Goal: Transaction & Acquisition: Purchase product/service

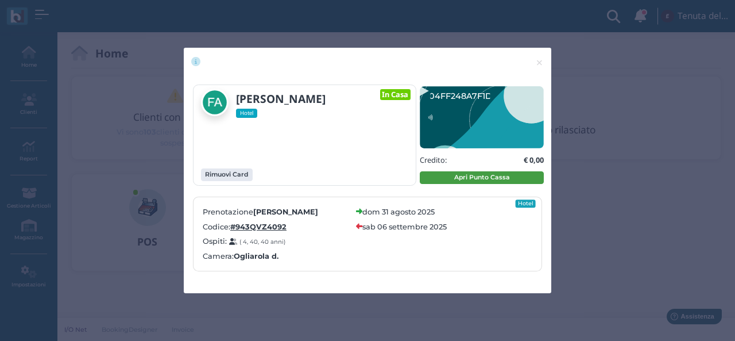
click at [506, 177] on button "Apri Punto Cassa" at bounding box center [482, 177] width 124 height 13
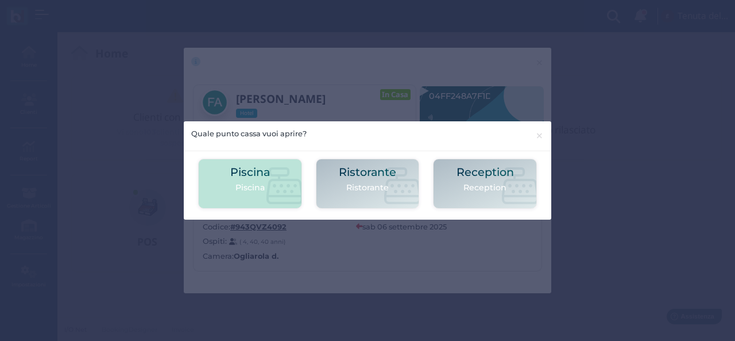
click at [250, 176] on h2 "Piscina" at bounding box center [250, 172] width 40 height 12
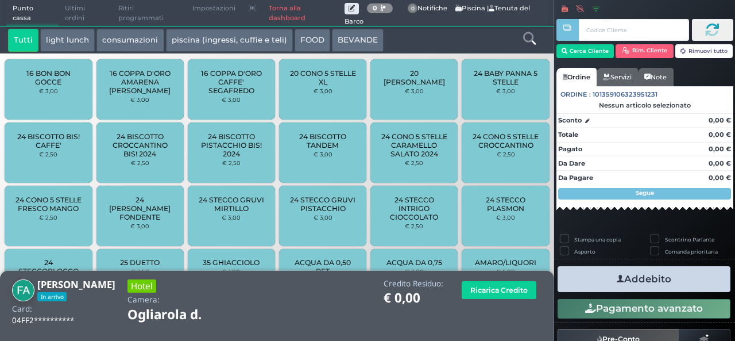
click at [278, 14] on link "Torna alla dashboard" at bounding box center [303, 14] width 82 height 26
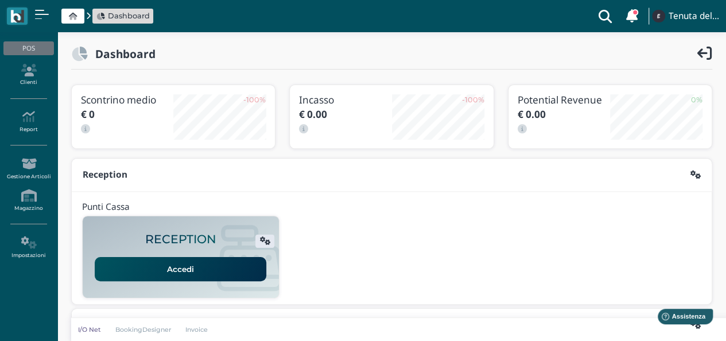
click at [179, 265] on link "Accedi" at bounding box center [181, 269] width 172 height 24
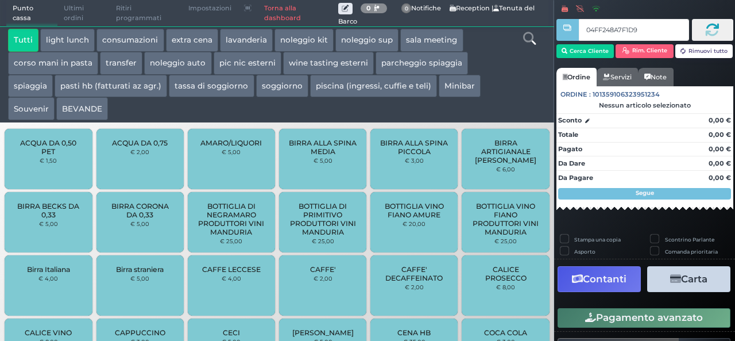
type input "04FF248A7F1D94"
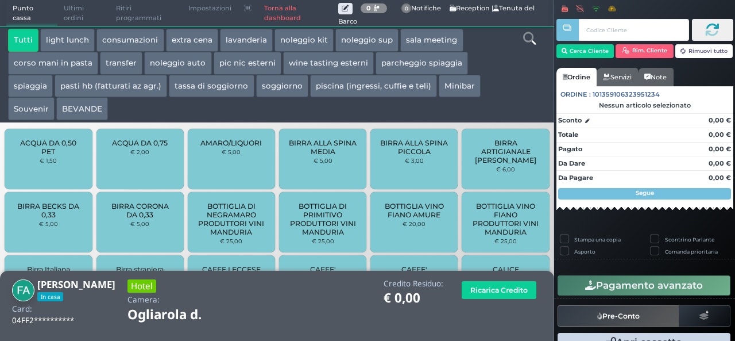
click at [526, 37] on icon at bounding box center [529, 38] width 13 height 13
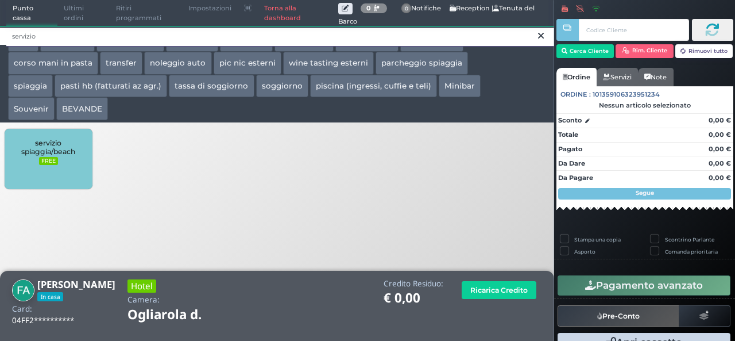
type input "servizio"
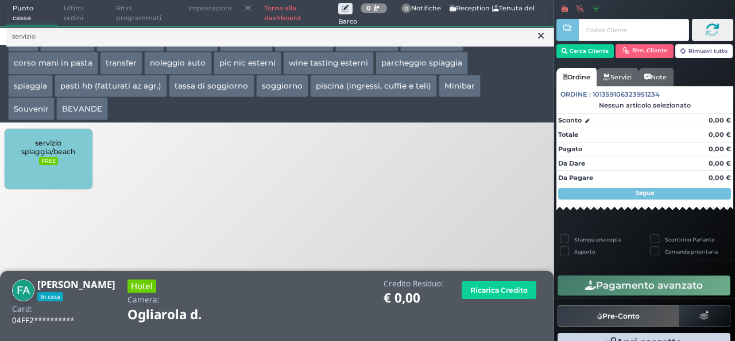
click at [69, 157] on div "servizio spiaggia/beach FREE" at bounding box center [48, 159] width 87 height 60
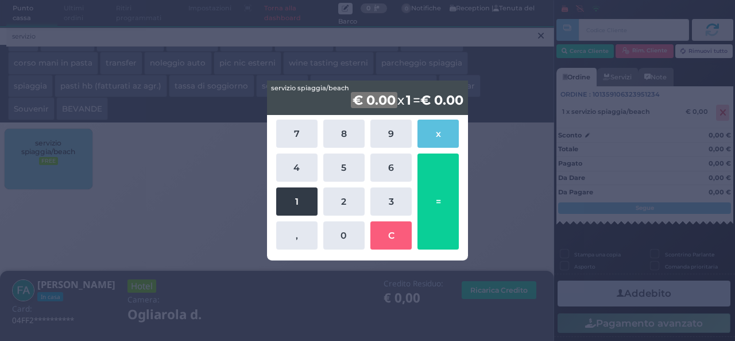
click at [302, 210] on button "1" at bounding box center [296, 201] width 41 height 28
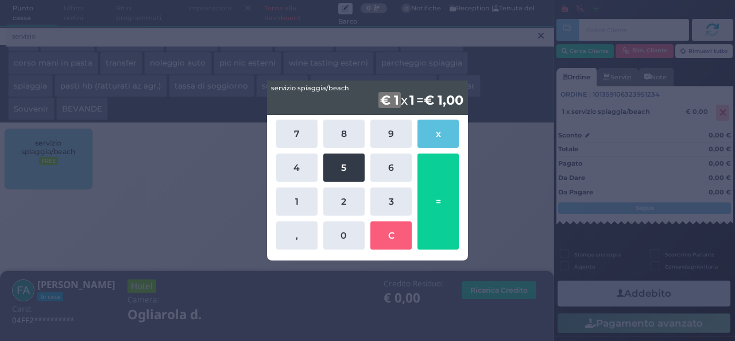
click at [332, 168] on button "5" at bounding box center [343, 167] width 41 height 28
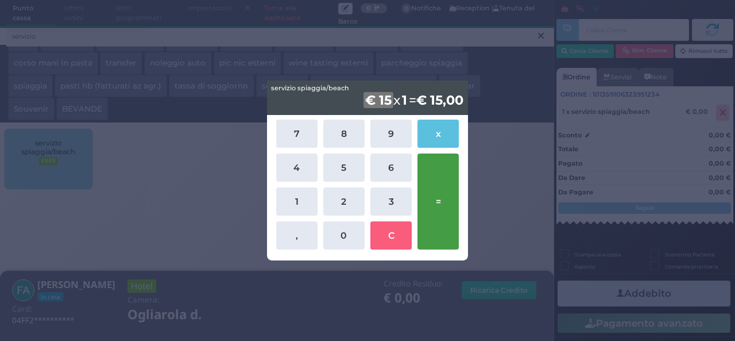
click at [433, 173] on button "=" at bounding box center [437, 201] width 41 height 96
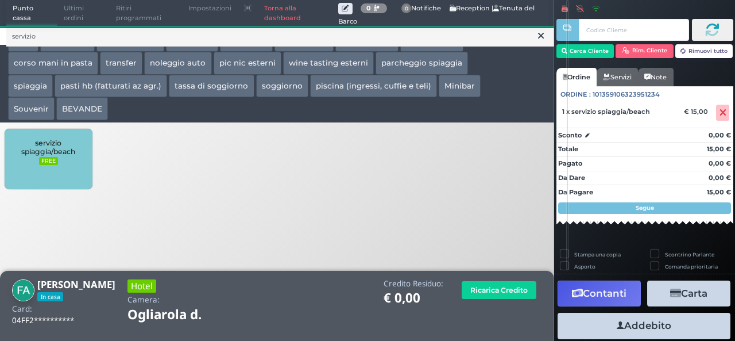
click at [670, 326] on button "Addebito" at bounding box center [644, 325] width 173 height 26
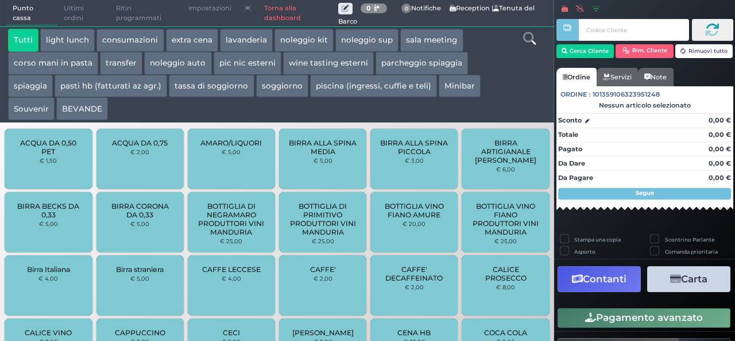
click at [496, 249] on div "BOTTIGLIA VINO FIANO PRODUTTORI VINI MANDURIA € 25,00" at bounding box center [505, 222] width 87 height 60
